Goal: Task Accomplishment & Management: Manage account settings

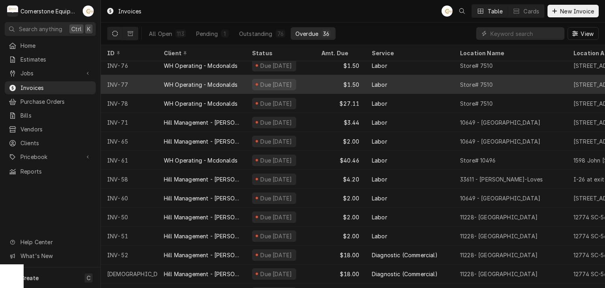
scroll to position [459, 0]
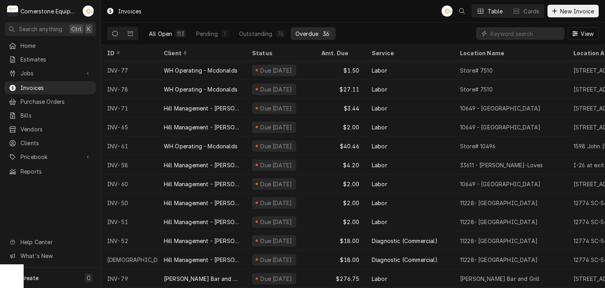
click at [166, 30] on div "All Open" at bounding box center [160, 34] width 23 height 8
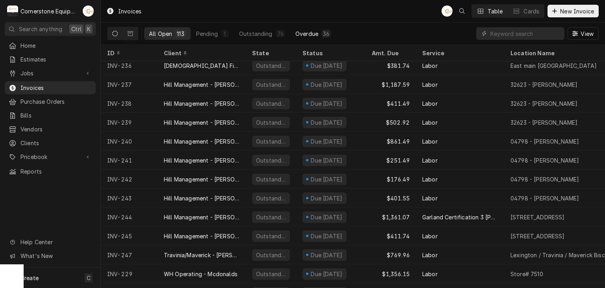
click at [314, 32] on div "Overdue" at bounding box center [307, 34] width 23 height 8
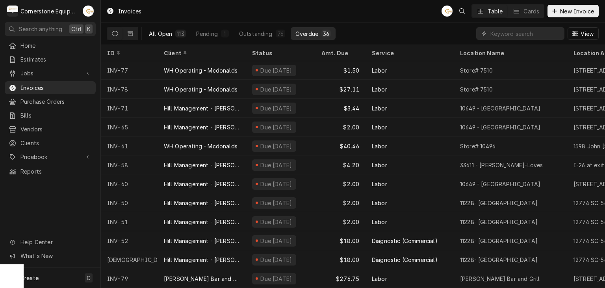
click at [175, 35] on div "113" at bounding box center [180, 34] width 10 height 8
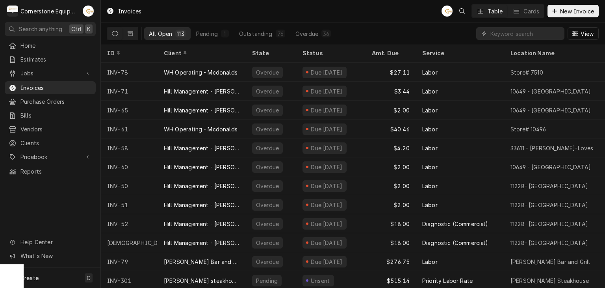
scroll to position [1916, 0]
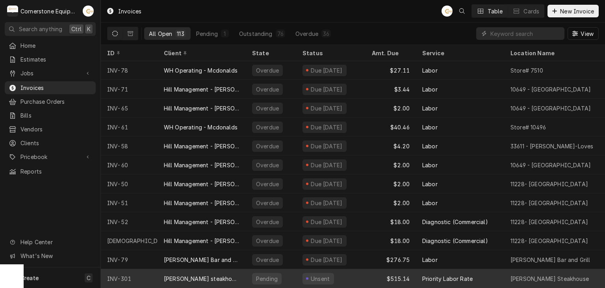
click at [205, 274] on div "Kelly’s steakhouse" at bounding box center [202, 278] width 76 height 8
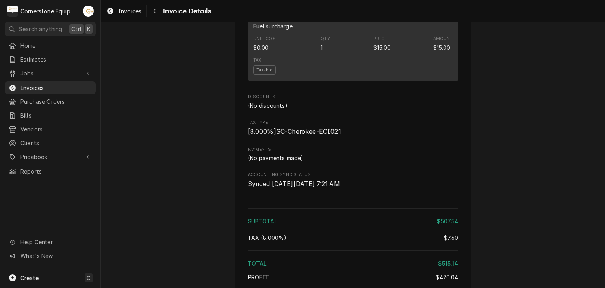
scroll to position [1161, 0]
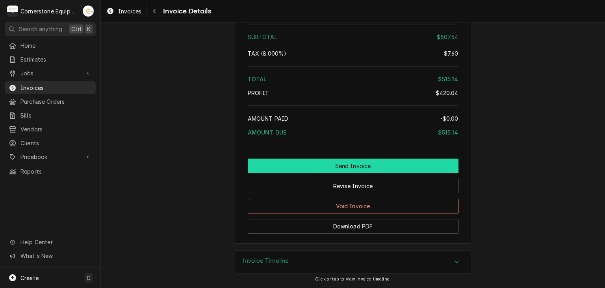
click at [342, 164] on button "Send Invoice" at bounding box center [353, 165] width 211 height 15
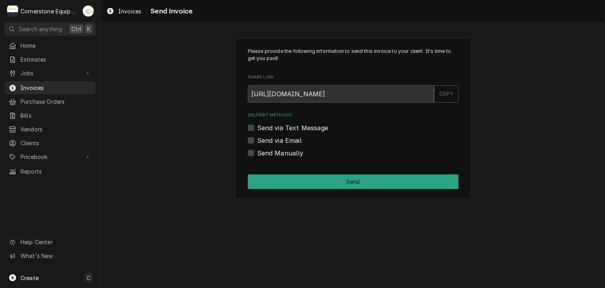
click at [302, 129] on label "Send via Text Message" at bounding box center [292, 127] width 71 height 9
click at [302, 129] on input "Send via Text Message" at bounding box center [362, 131] width 211 height 17
checkbox input "true"
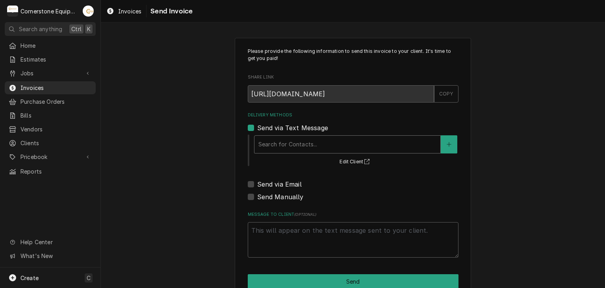
click at [276, 145] on div "Delivery Methods" at bounding box center [348, 144] width 178 height 14
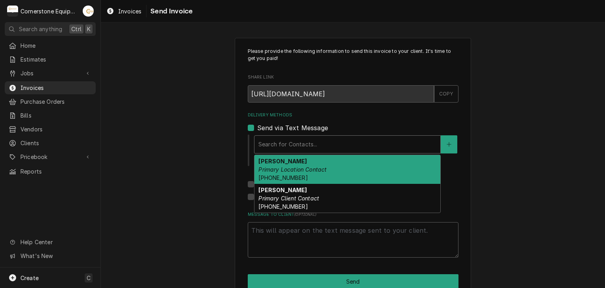
click at [298, 167] on em "Primary Location Contact" at bounding box center [293, 169] width 68 height 7
type textarea "x"
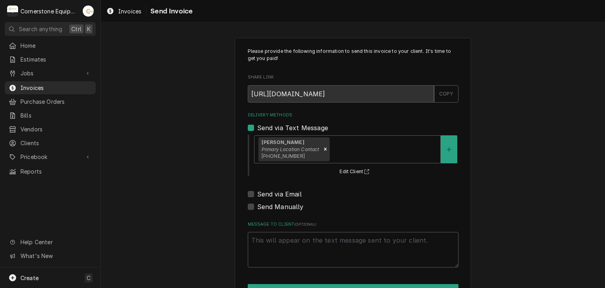
click at [274, 190] on label "Send via Email" at bounding box center [279, 193] width 45 height 9
click at [274, 190] on input "Send via Email" at bounding box center [362, 197] width 211 height 17
checkbox input "true"
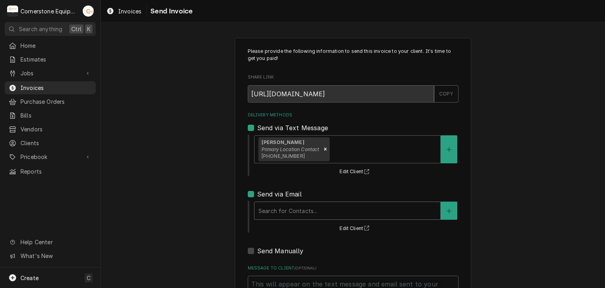
click at [274, 206] on div "Delivery Methods" at bounding box center [348, 210] width 178 height 14
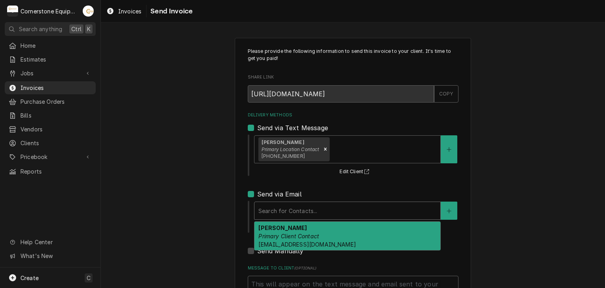
click at [291, 244] on span "kellyssteakhouse101@gmail.com" at bounding box center [307, 244] width 97 height 7
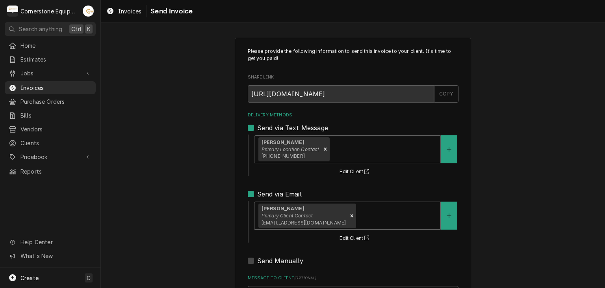
click at [223, 170] on div "Please provide the following information to send this invoice to your client. I…" at bounding box center [353, 200] width 504 height 338
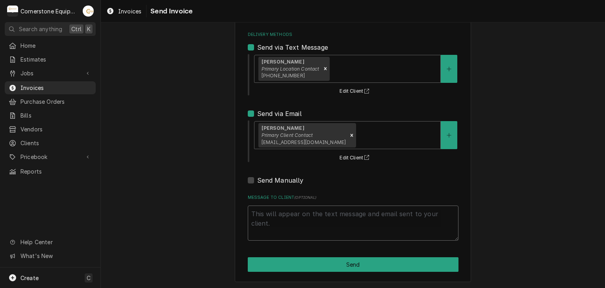
click at [287, 218] on textarea "Message to Client ( optional )" at bounding box center [353, 222] width 211 height 35
type textarea "x"
type textarea "T"
type textarea "x"
type textarea "Th"
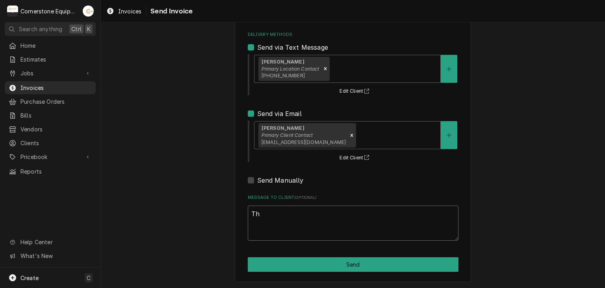
type textarea "x"
type textarea "Tha"
type textarea "x"
type textarea "Than"
type textarea "x"
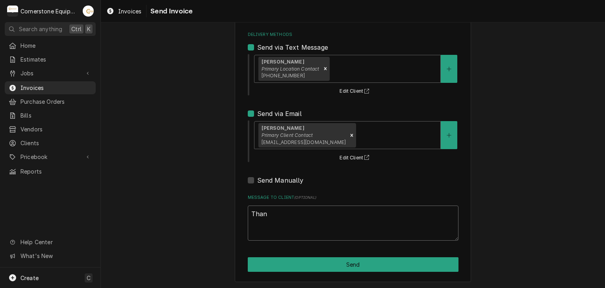
type textarea "Thank"
type textarea "x"
type textarea "Thank"
type textarea "x"
type textarea "Thank y"
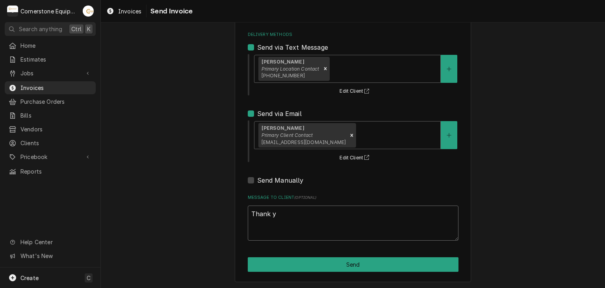
type textarea "x"
type textarea "Thank yo"
type textarea "x"
type textarea "Thank you"
type textarea "x"
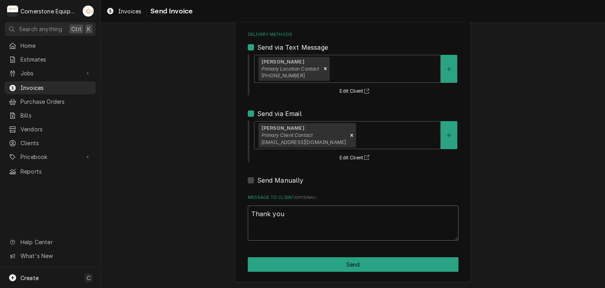
type textarea "Thank you"
type textarea "x"
type textarea "Thank you f"
type textarea "x"
type textarea "Thank you fo"
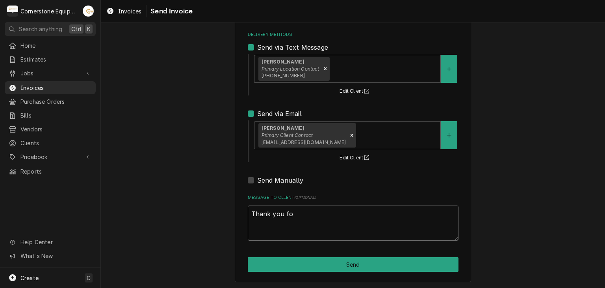
type textarea "x"
type textarea "Thank you for"
type textarea "x"
type textarea "Thank you for"
type textarea "x"
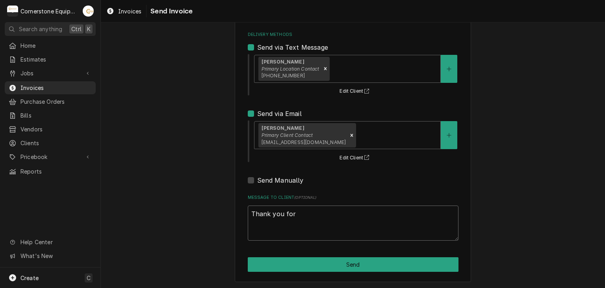
type textarea "Thank you for t"
type textarea "x"
type textarea "Thank you for te"
type textarea "x"
type textarea "Thank you for t"
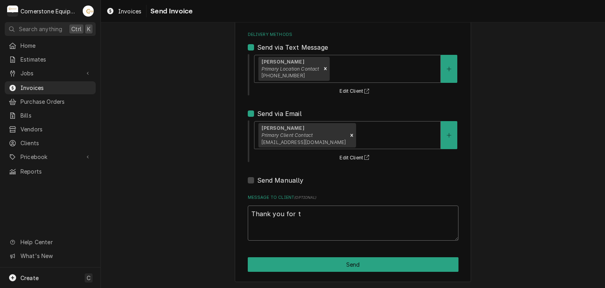
type textarea "x"
type textarea "Thank you for th"
type textarea "x"
type textarea "Thank you for the"
type textarea "x"
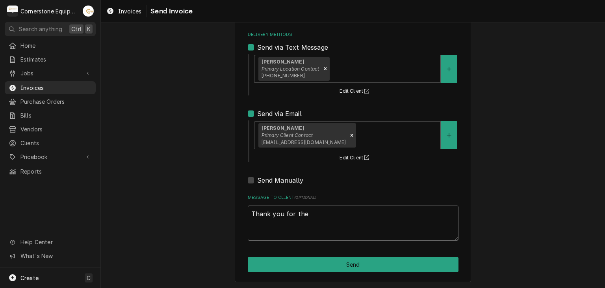
type textarea "Thank you for the"
type textarea "x"
type textarea "Thank you for the o"
type textarea "x"
type textarea "Thank you for the op"
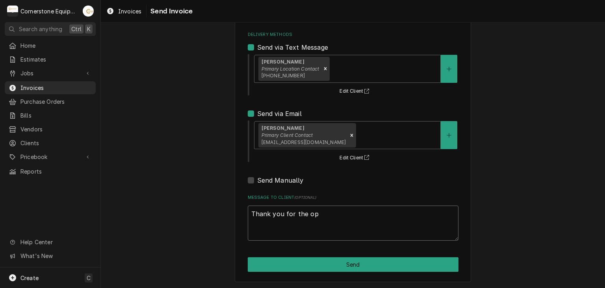
type textarea "x"
type textarea "Thank you for the opp"
type textarea "x"
type textarea "Thank you for the oppo"
type textarea "x"
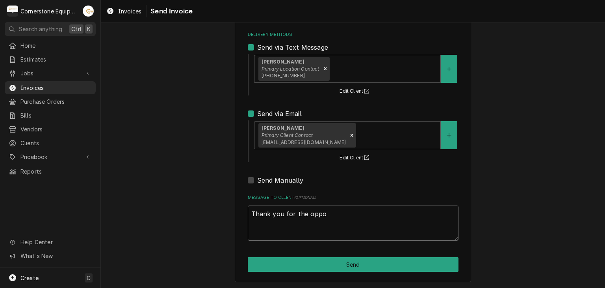
type textarea "Thank you for the oppor"
type textarea "x"
type textarea "Thank you for the opport"
type textarea "x"
type textarea "Thank you for the opportun"
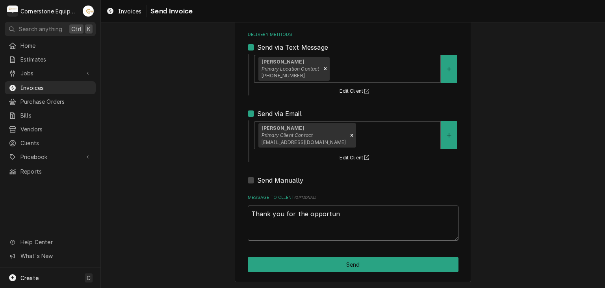
type textarea "x"
type textarea "Thank you for the opportuni"
type textarea "x"
type textarea "Thank you for the opportunit"
type textarea "x"
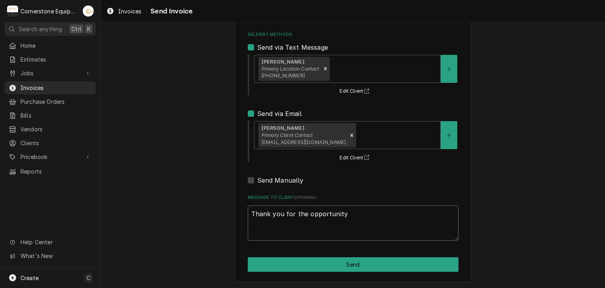
type textarea "Thank you for the opportunity"
type textarea "x"
type textarea "Thank you for the opportunity t"
type textarea "x"
type textarea "Thank you for the opportunity to"
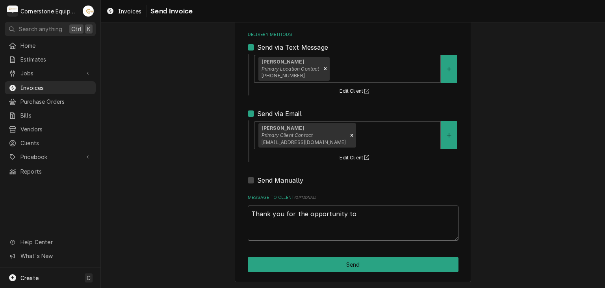
type textarea "x"
type textarea "Thank you for the opportunity to"
type textarea "x"
type textarea "Thank you for the opportunity to b"
type textarea "x"
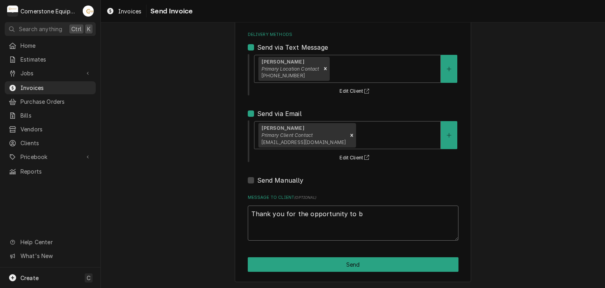
type textarea "Thank you for the opportunity to b"
type textarea "x"
type textarea "Thank you for the opportunity to b"
type textarea "x"
type textarea "Thank you for the opportunity to be"
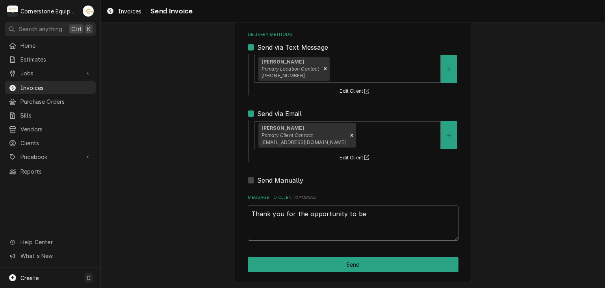
type textarea "x"
type textarea "Thank you for the opportunity to be"
type textarea "x"
type textarea "Thank you for the opportunity to be o"
type textarea "x"
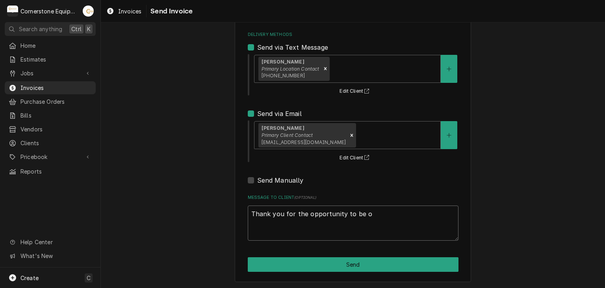
type textarea "Thank you for the opportunity to be of"
type textarea "x"
type textarea "Thank you for the opportunity to be of"
type textarea "x"
type textarea "Thank you for the opportunity to be of s"
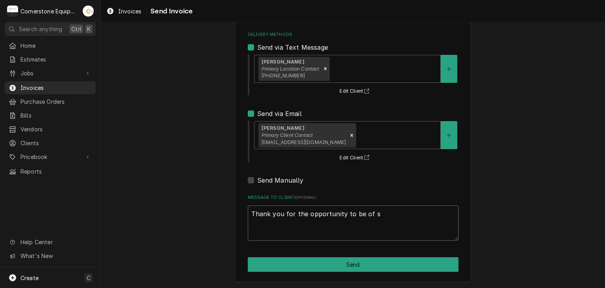
type textarea "x"
type textarea "Thank you for the opportunity to be of sr"
type textarea "x"
type textarea "Thank you for the opportunity to be of s"
type textarea "x"
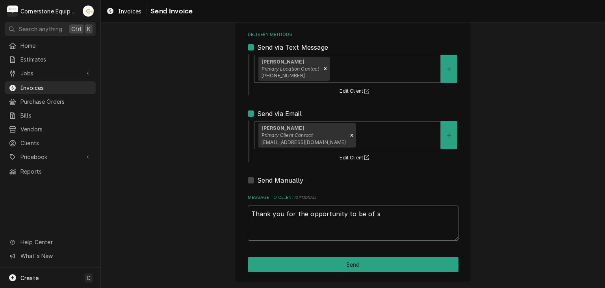
type textarea "Thank you for the opportunity to be of se"
type textarea "x"
type textarea "Thank you for the opportunity to be of ser"
type textarea "x"
type textarea "Thank you for the opportunity to be of serv"
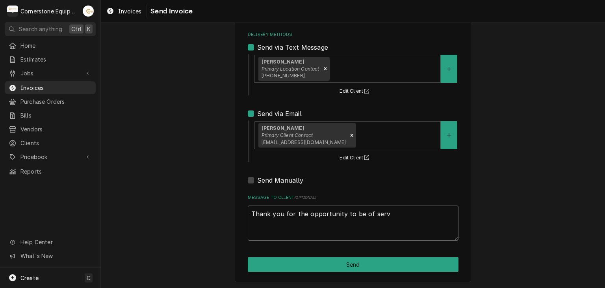
type textarea "x"
type textarea "Thank you for the opportunity to be of servic"
type textarea "x"
type textarea "Thank you for the opportunity to be of service"
type textarea "x"
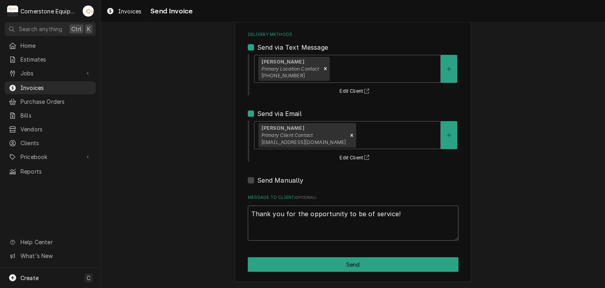
click at [287, 219] on textarea "Thank you for the opportunity to be of service!" at bounding box center [353, 222] width 211 height 35
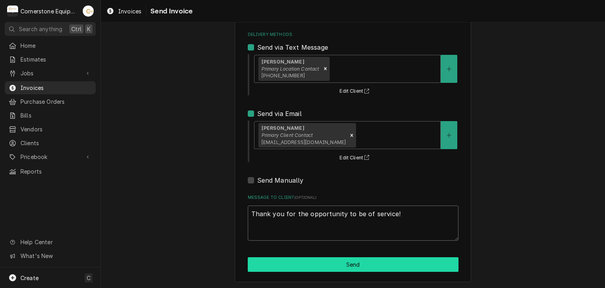
type textarea "Thank you for the opportunity to be of service!"
click at [315, 263] on button "Send" at bounding box center [353, 264] width 211 height 15
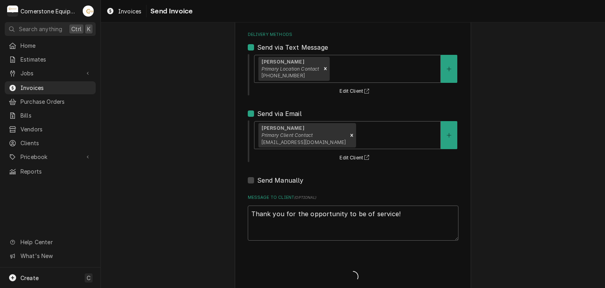
type textarea "x"
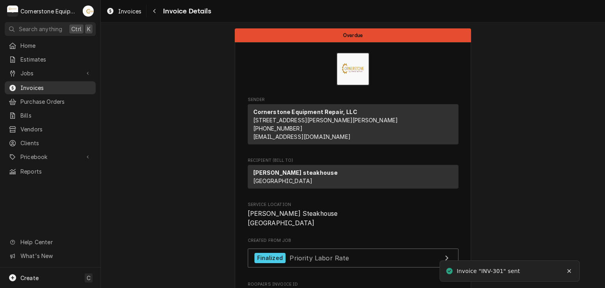
click at [32, 84] on span "Invoices" at bounding box center [55, 88] width 71 height 8
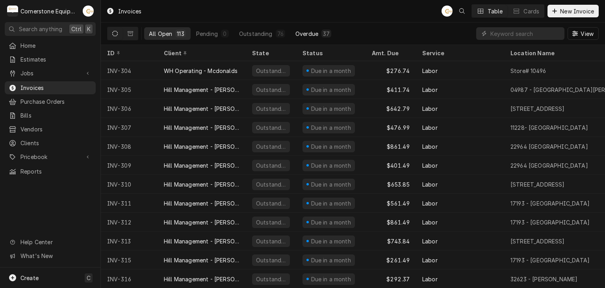
click at [319, 32] on button "Overdue 37" at bounding box center [313, 33] width 45 height 13
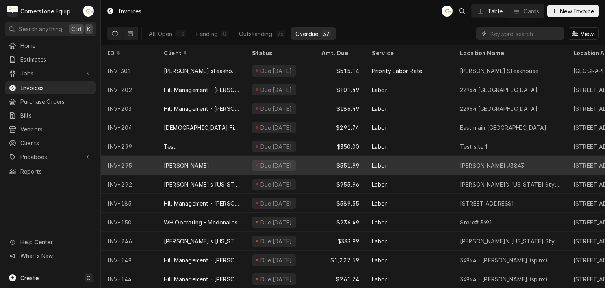
click at [277, 164] on div "Due 8 days ago" at bounding box center [276, 165] width 33 height 8
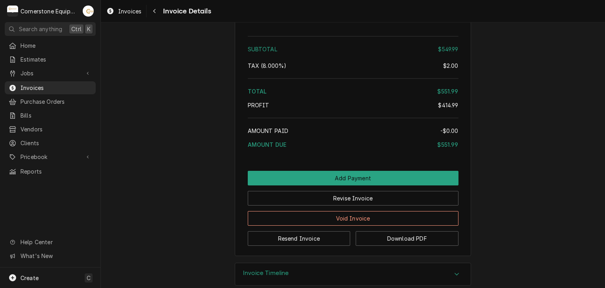
scroll to position [1248, 0]
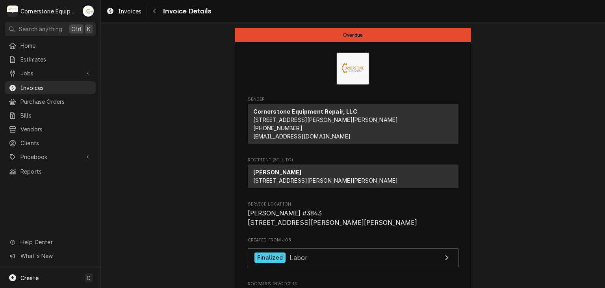
scroll to position [0, 0]
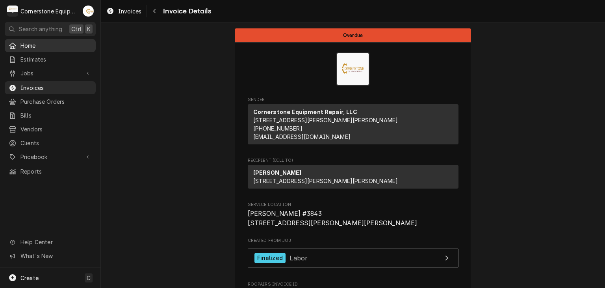
click at [22, 44] on span "Home" at bounding box center [55, 45] width 71 height 8
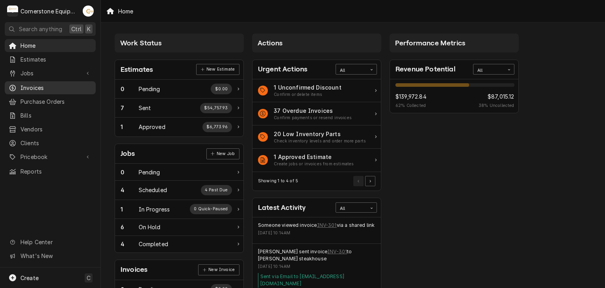
click at [28, 87] on span "Invoices" at bounding box center [55, 88] width 71 height 8
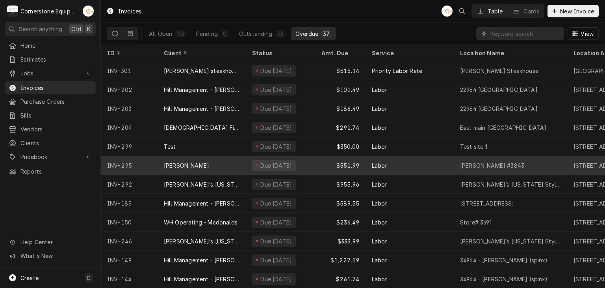
click at [227, 165] on div "[PERSON_NAME]" at bounding box center [202, 165] width 88 height 19
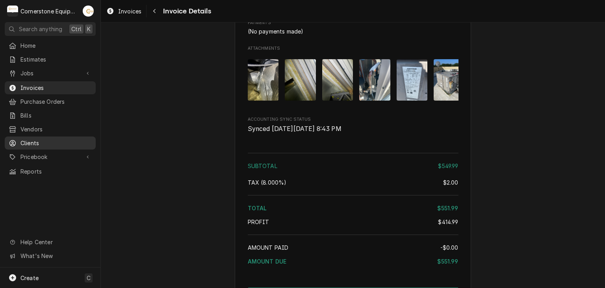
click at [23, 138] on div "Clients" at bounding box center [50, 143] width 88 height 10
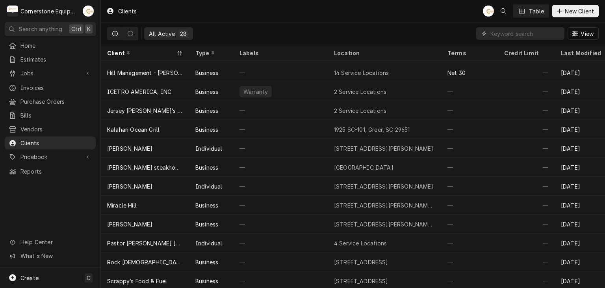
scroll to position [175, 0]
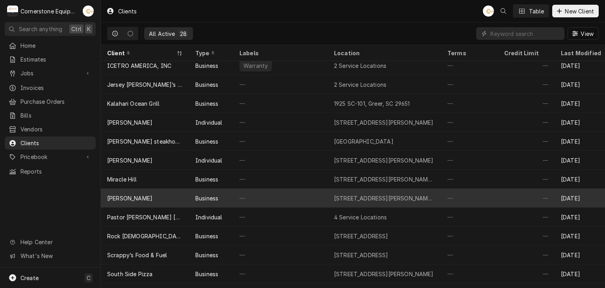
click at [146, 194] on div "[PERSON_NAME]" at bounding box center [145, 197] width 88 height 19
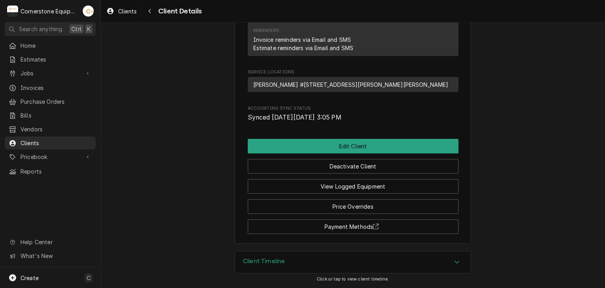
scroll to position [158, 0]
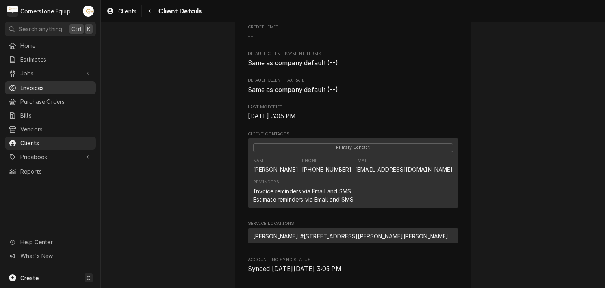
click at [41, 86] on span "Invoices" at bounding box center [55, 88] width 71 height 8
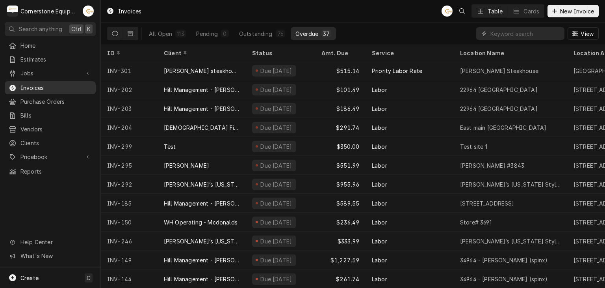
click at [42, 84] on span "Invoices" at bounding box center [55, 88] width 71 height 8
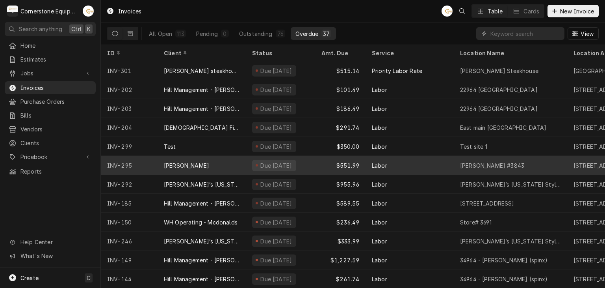
click at [169, 162] on div "Papa Johns" at bounding box center [186, 165] width 45 height 8
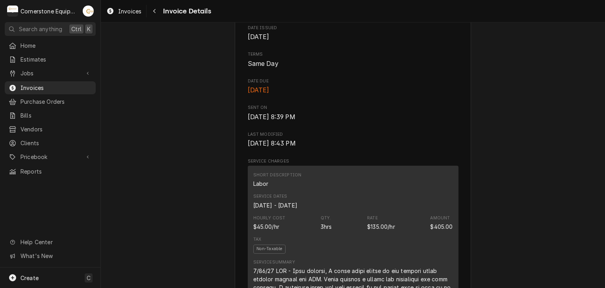
scroll to position [315, 0]
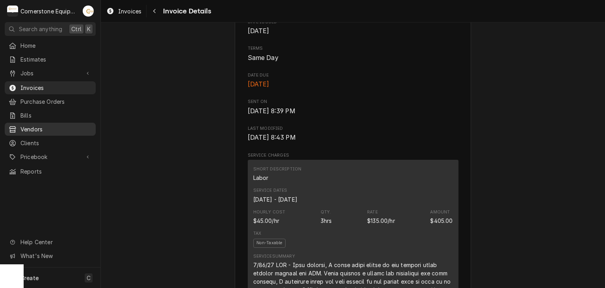
click at [33, 125] on span "Vendors" at bounding box center [55, 129] width 71 height 8
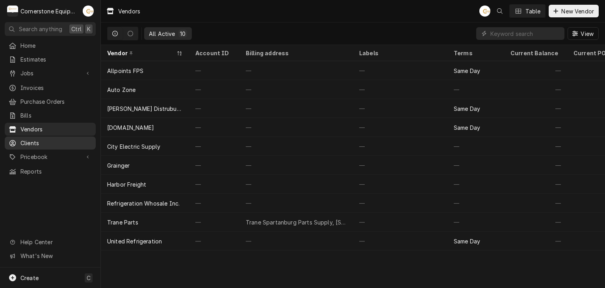
click at [29, 139] on span "Clients" at bounding box center [55, 143] width 71 height 8
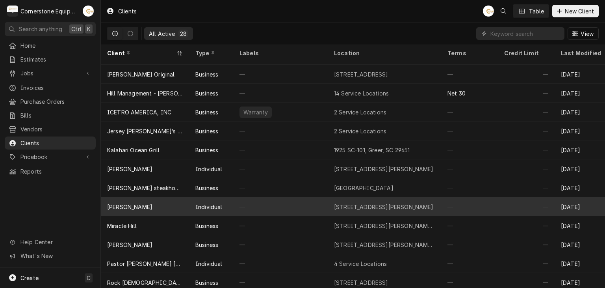
scroll to position [138, 0]
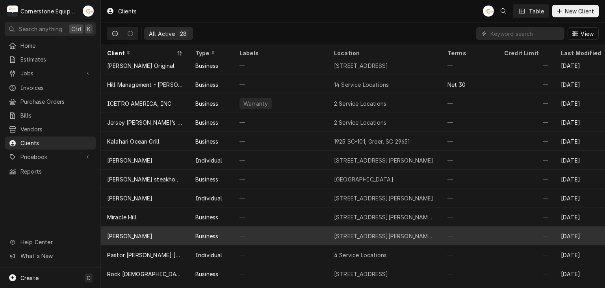
click at [141, 238] on div "[PERSON_NAME]" at bounding box center [145, 235] width 88 height 19
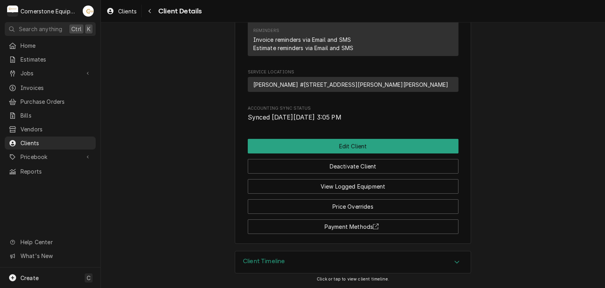
scroll to position [158, 0]
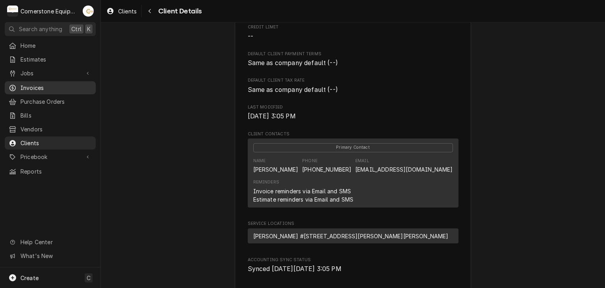
click at [39, 85] on span "Invoices" at bounding box center [55, 88] width 71 height 8
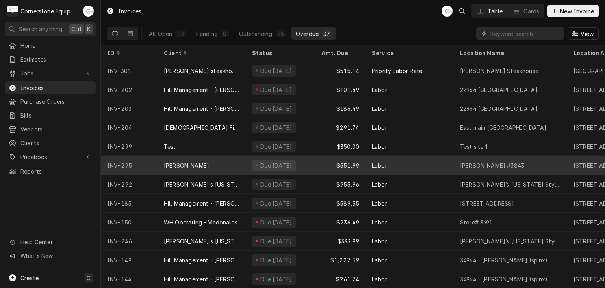
click at [238, 162] on div "[PERSON_NAME]" at bounding box center [202, 165] width 88 height 19
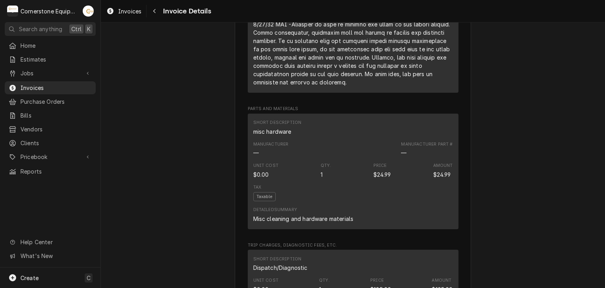
scroll to position [618, 0]
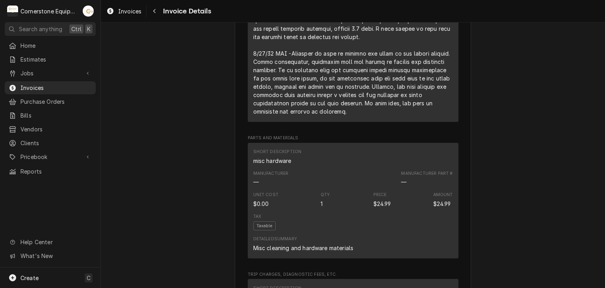
click at [164, 218] on div "Overdue Sender Cornerstone Equipment Repair, LLC [STREET_ADDRESS][PERSON_NAME] …" at bounding box center [353, 128] width 504 height 1447
click at [165, 215] on div "Overdue Sender Cornerstone Equipment Repair, LLC [STREET_ADDRESS][PERSON_NAME] …" at bounding box center [353, 128] width 504 height 1447
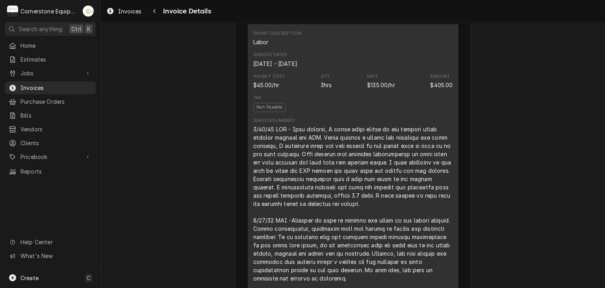
scroll to position [302, 0]
